Goal: Book appointment/travel/reservation

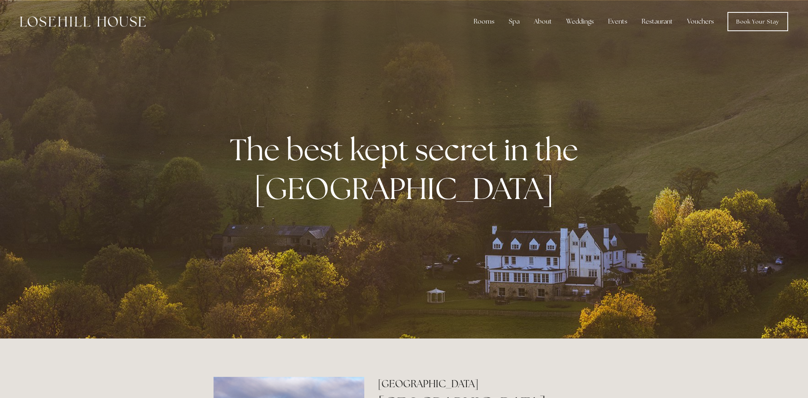
click at [698, 20] on link "Vouchers" at bounding box center [701, 22] width 40 height 16
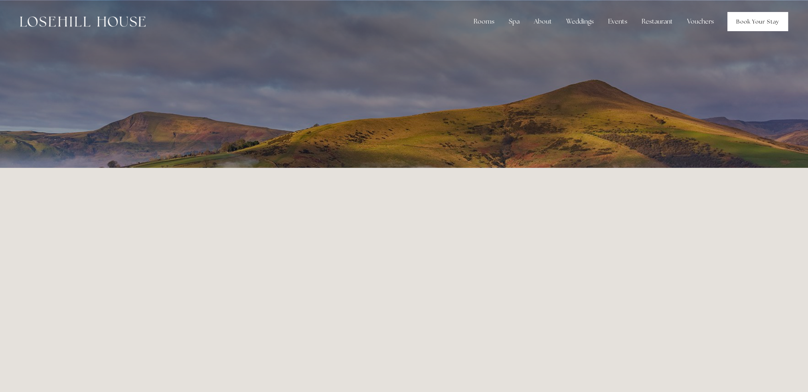
click at [785, 22] on link "Book Your Stay" at bounding box center [758, 21] width 61 height 19
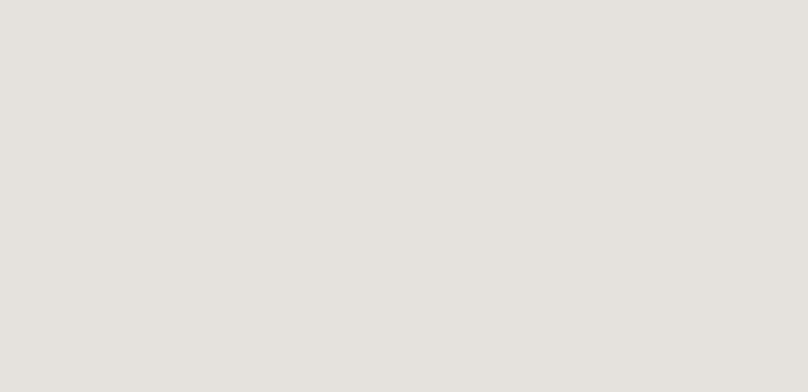
scroll to position [881, 0]
